Goal: Information Seeking & Learning: Understand process/instructions

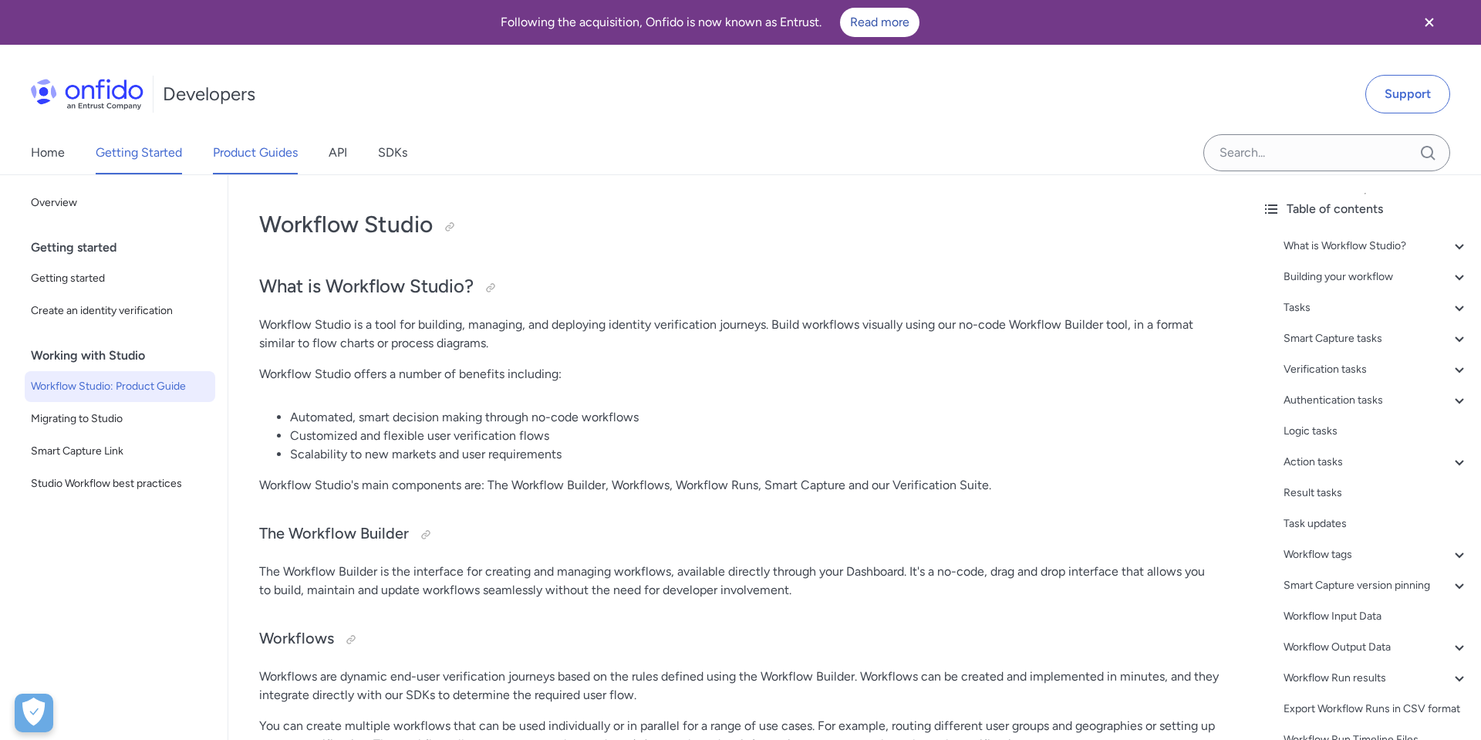
click at [254, 160] on link "Product Guides" at bounding box center [255, 152] width 85 height 43
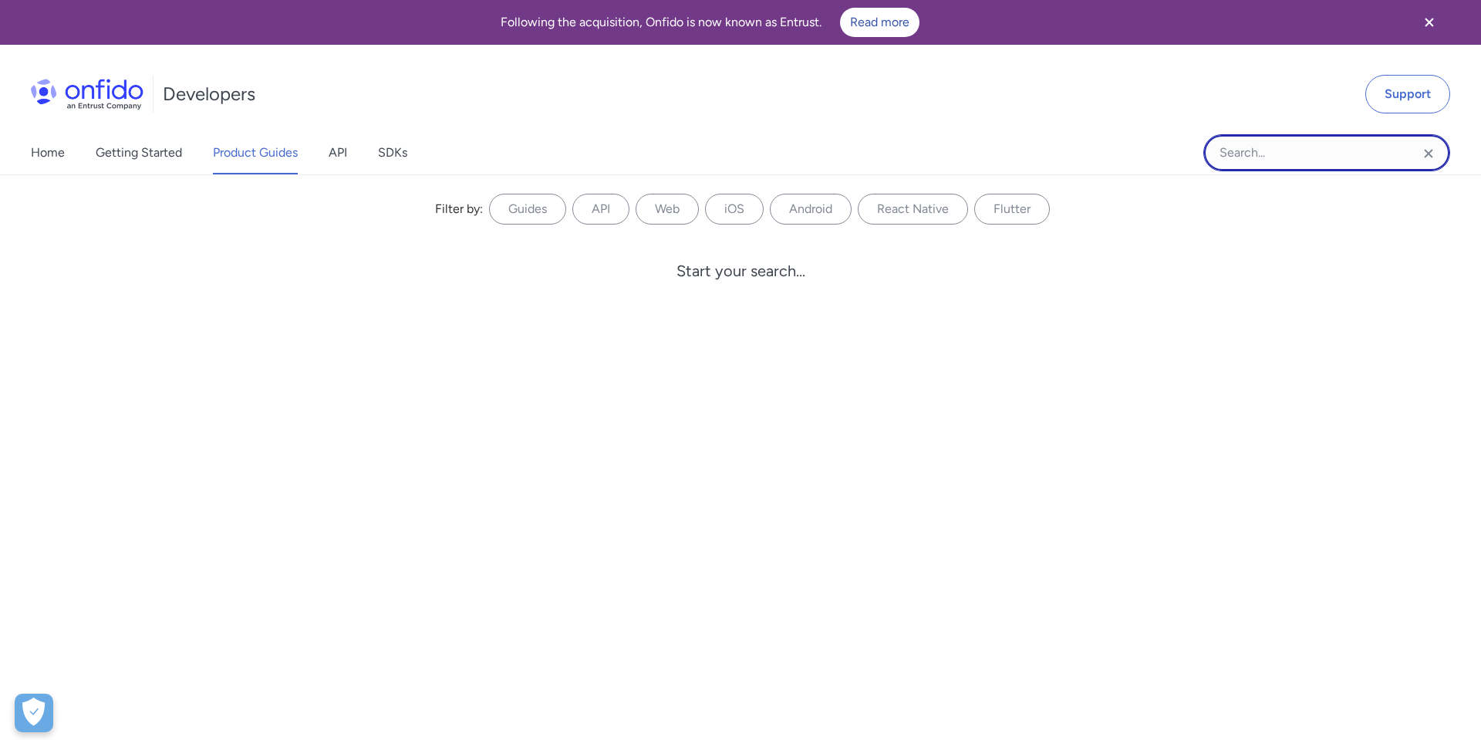
click at [1252, 163] on input "Onfido search input field" at bounding box center [1326, 152] width 247 height 37
type input "language"
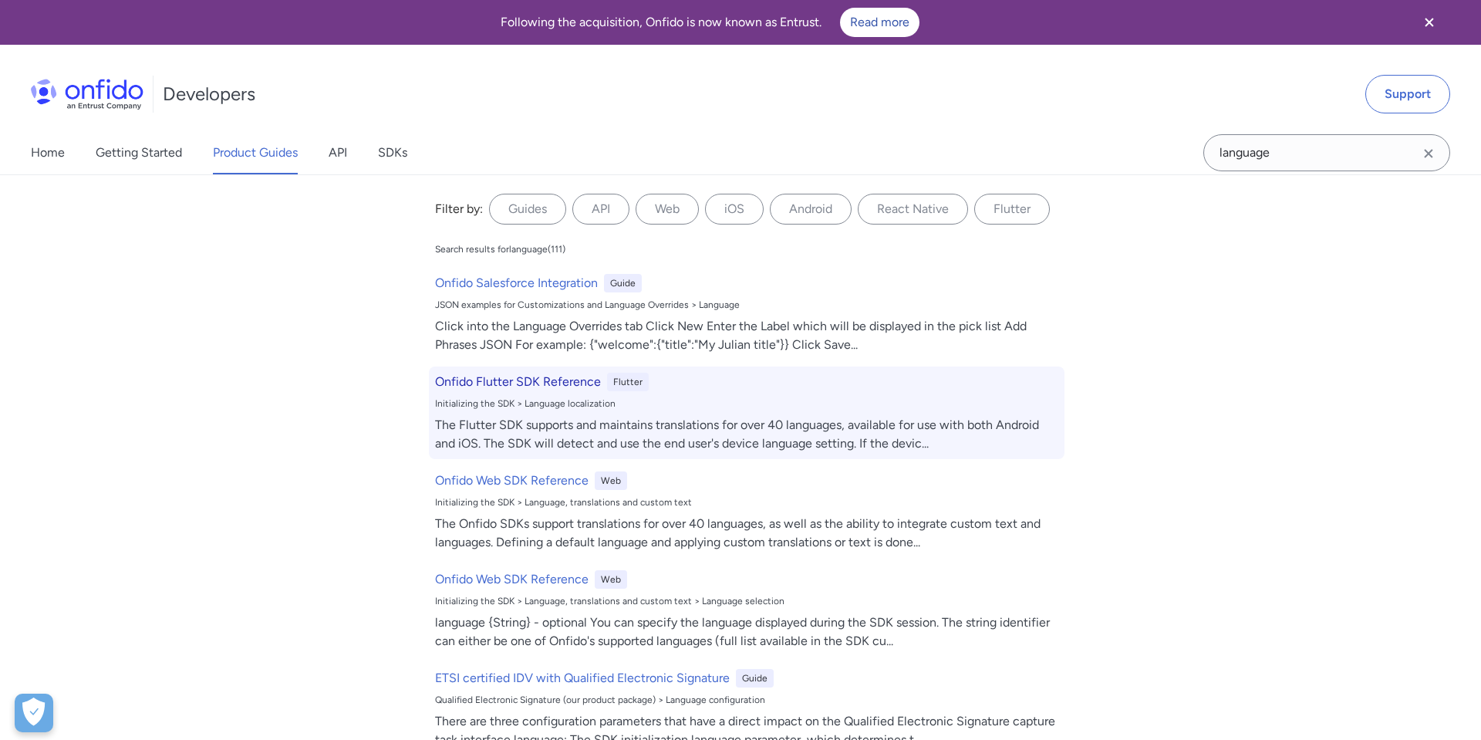
click at [599, 403] on div "Initializing the SDK > Language localization" at bounding box center [746, 403] width 623 height 12
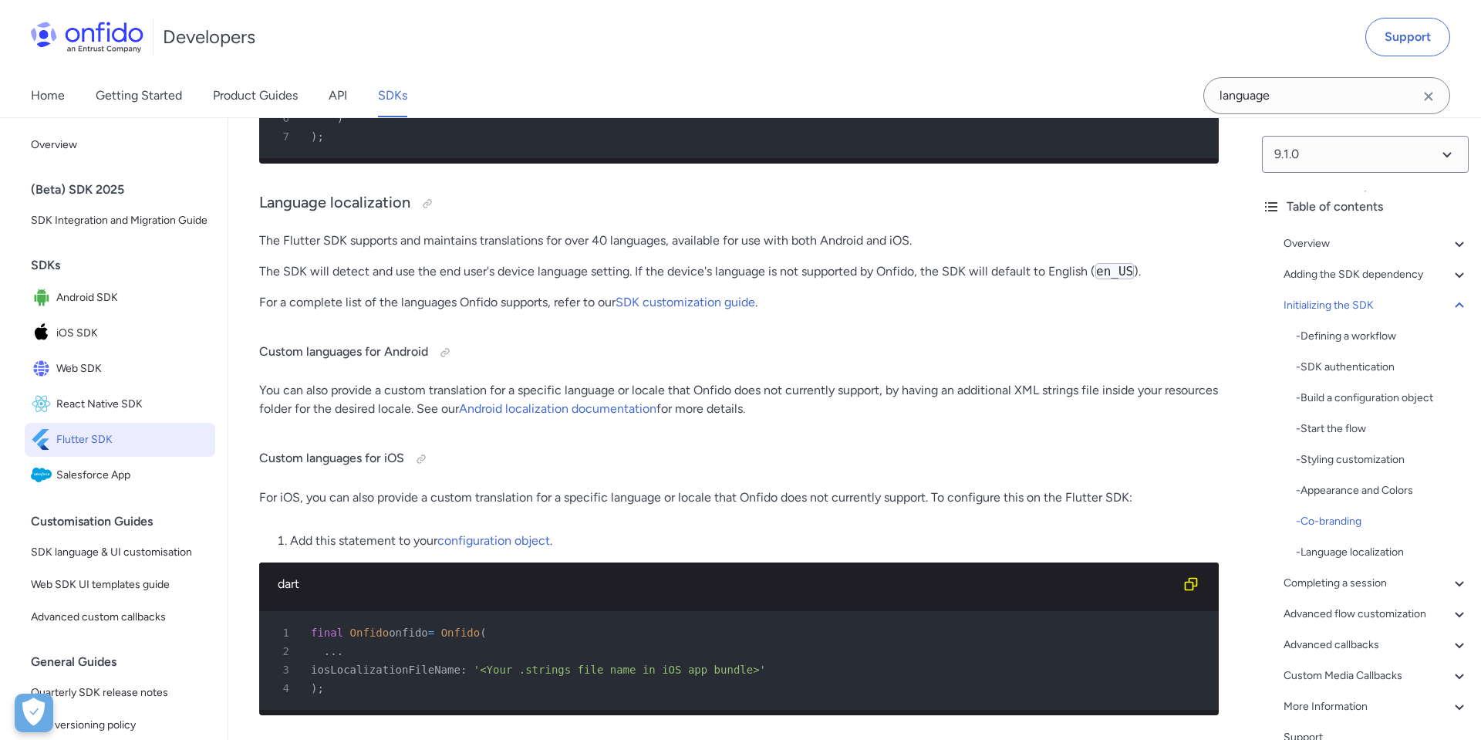
scroll to position [5883, 0]
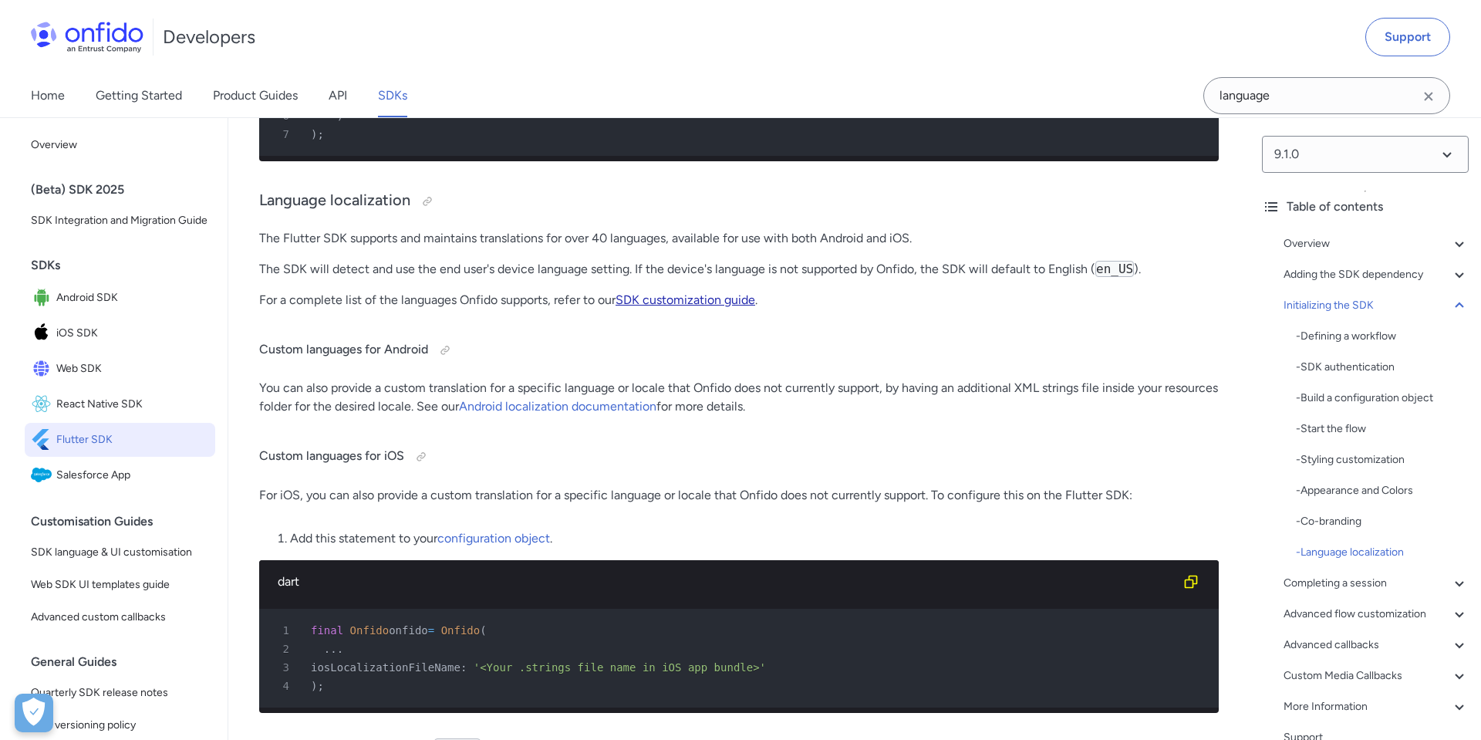
click at [729, 307] on link "SDK customization guide" at bounding box center [685, 299] width 140 height 15
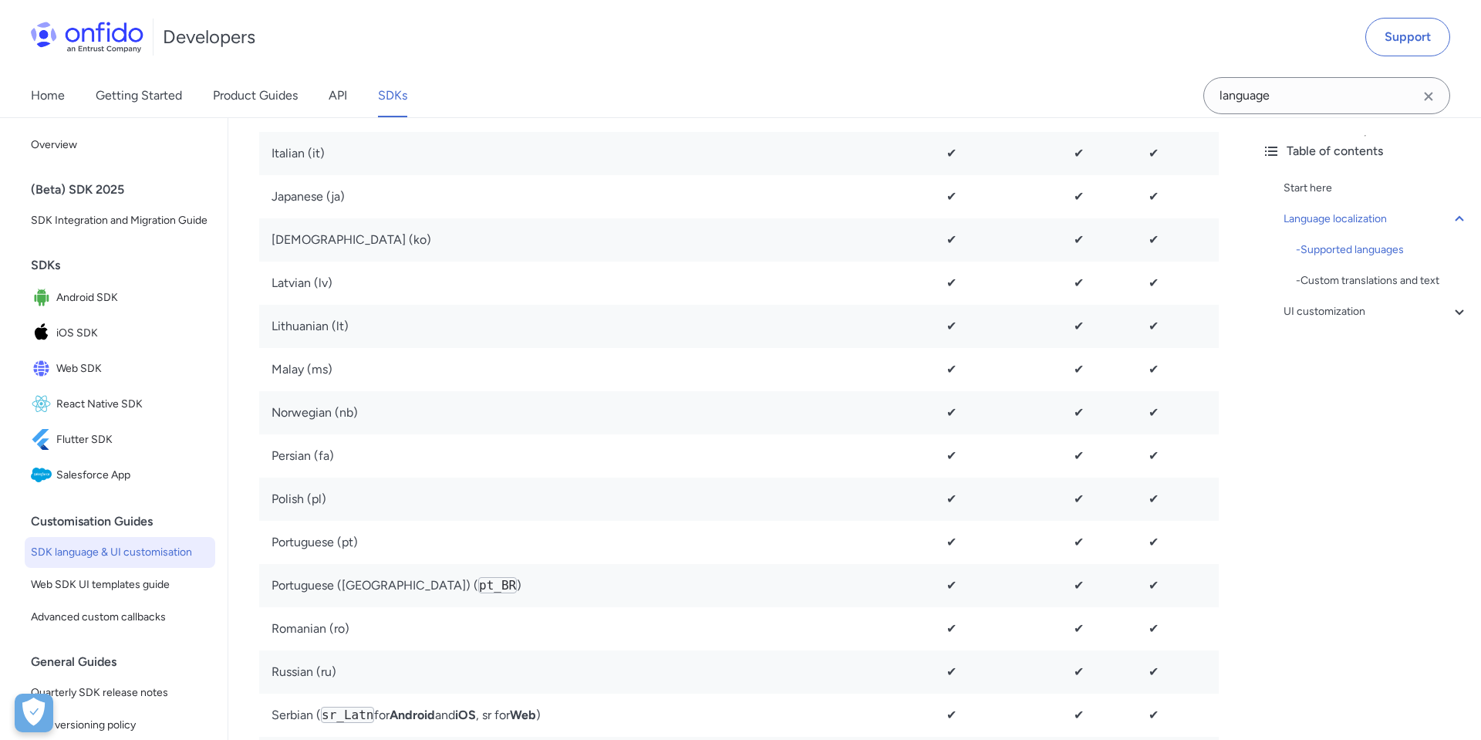
scroll to position [1639, 0]
